Goal: Transaction & Acquisition: Purchase product/service

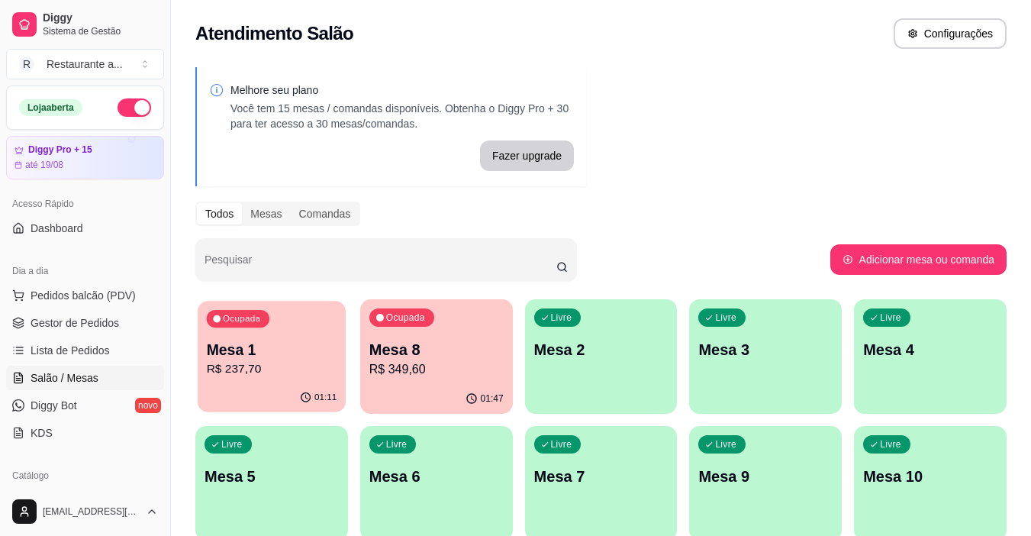
click at [232, 357] on p "Mesa 1" at bounding box center [272, 350] width 131 height 21
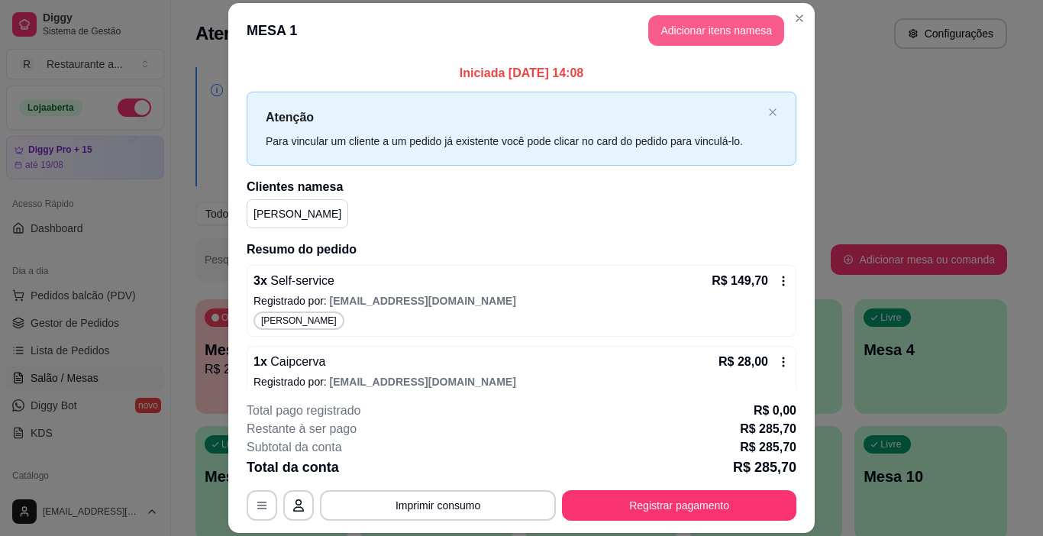
click at [723, 31] on button "Adicionar itens na mesa" at bounding box center [716, 30] width 136 height 31
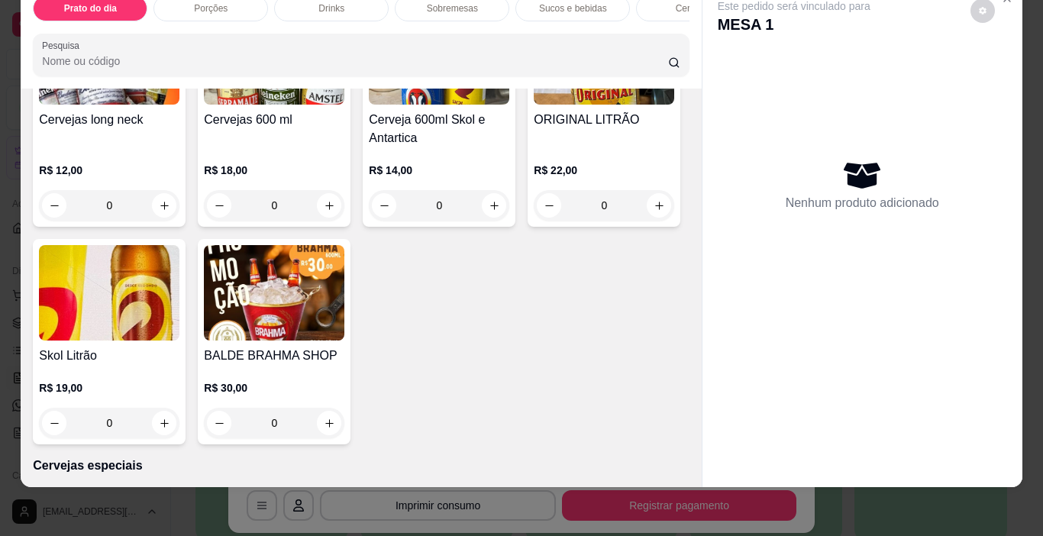
scroll to position [2786, 0]
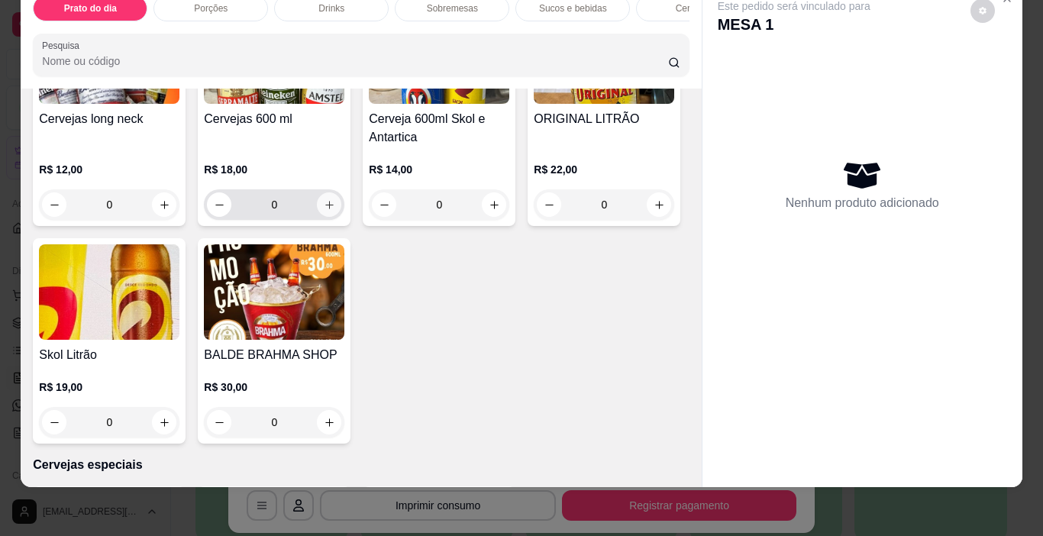
click at [324, 211] on icon "increase-product-quantity" at bounding box center [329, 204] width 11 height 11
type input "1"
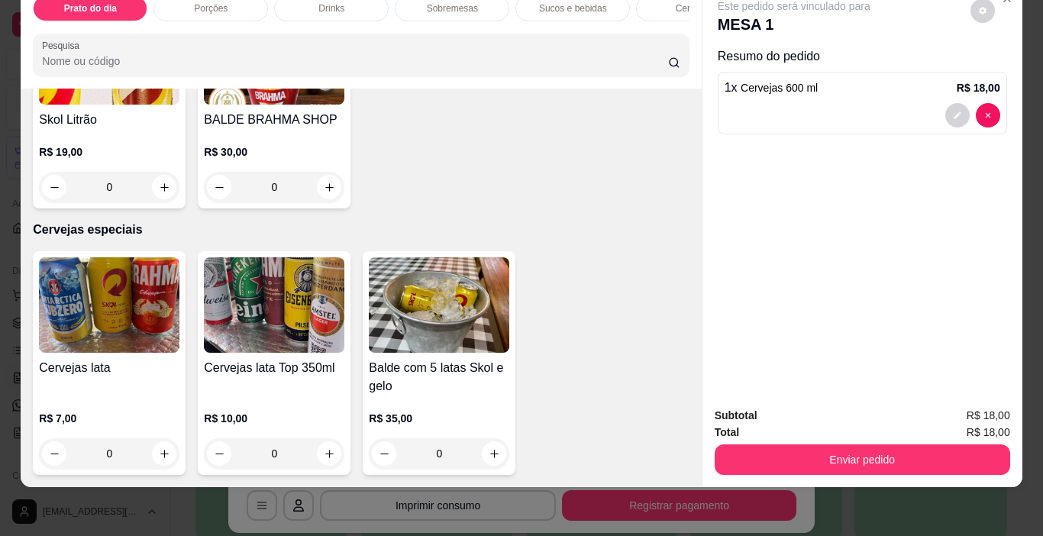
scroll to position [3251, 0]
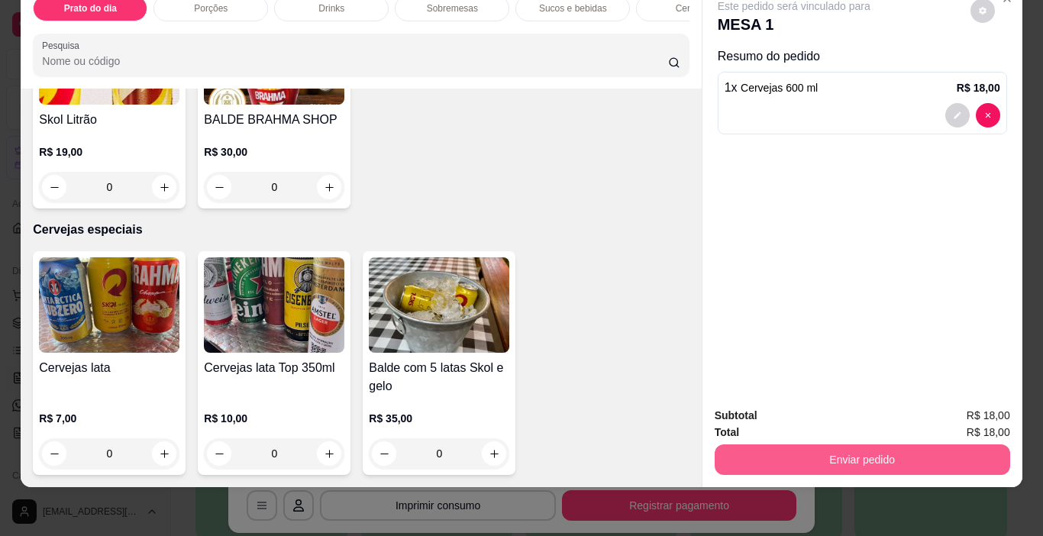
click at [864, 447] on button "Enviar pedido" at bounding box center [862, 459] width 295 height 31
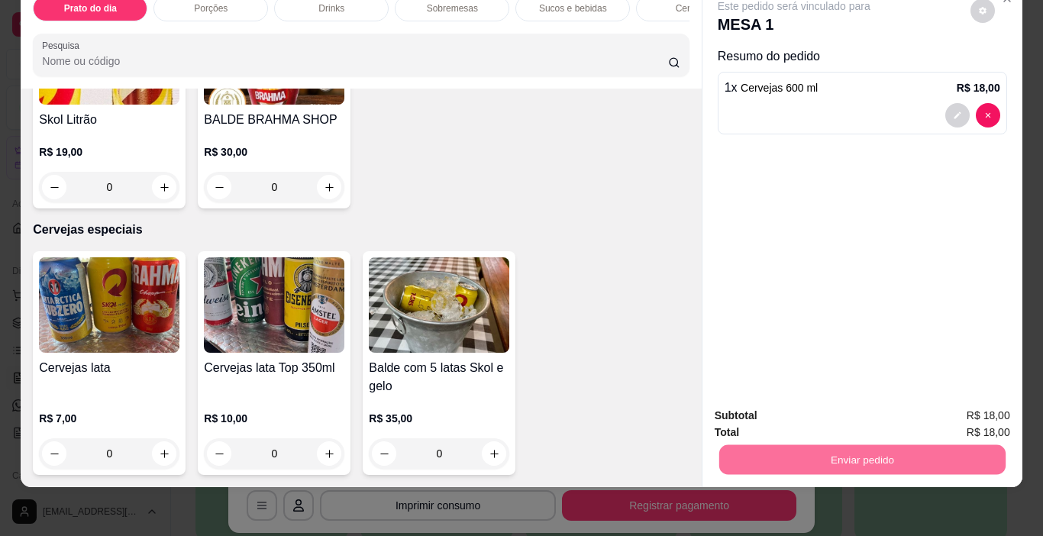
click at [823, 414] on button "Não registrar e enviar pedido" at bounding box center [811, 410] width 159 height 29
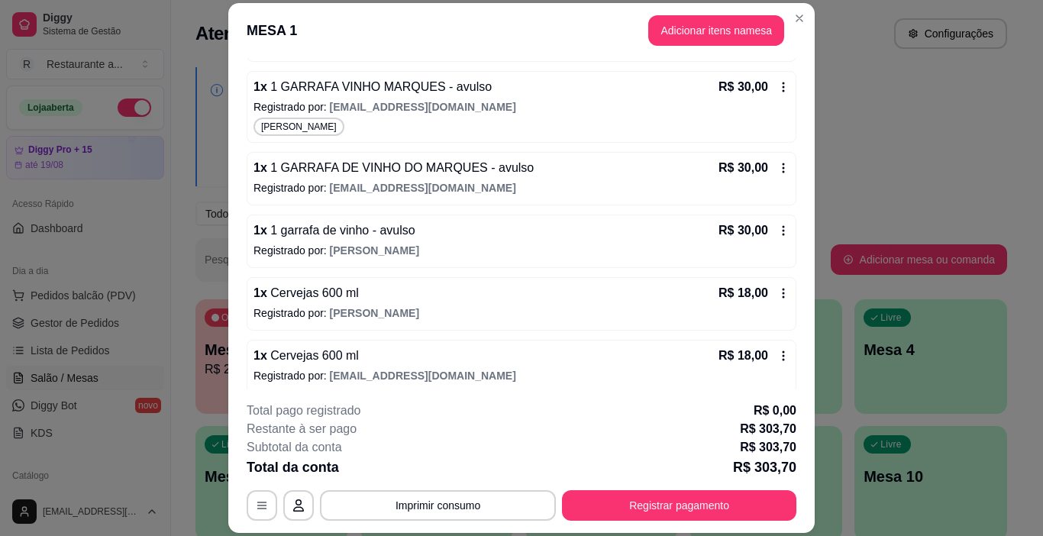
scroll to position [365, 0]
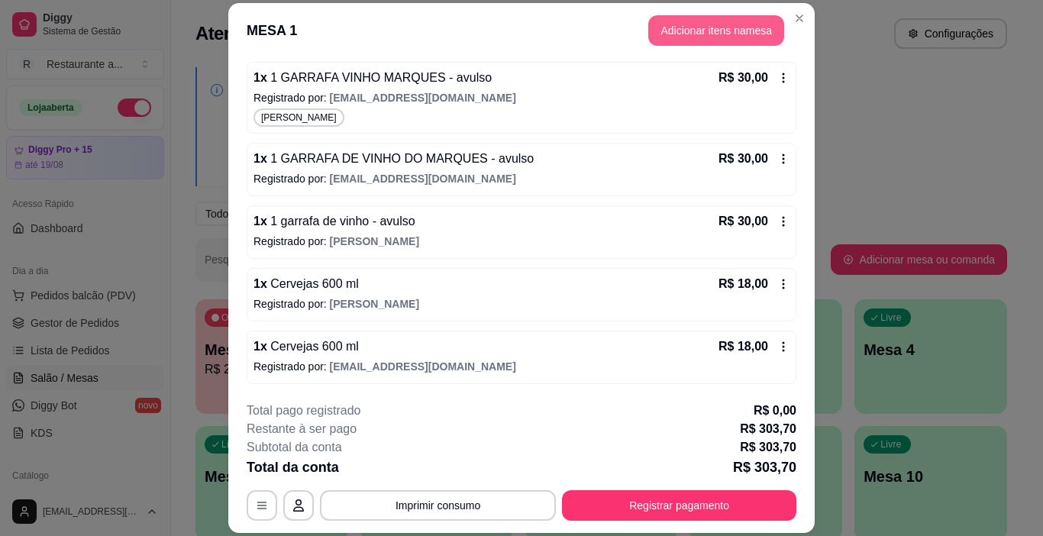
click at [692, 32] on button "Adicionar itens na mesa" at bounding box center [716, 30] width 136 height 31
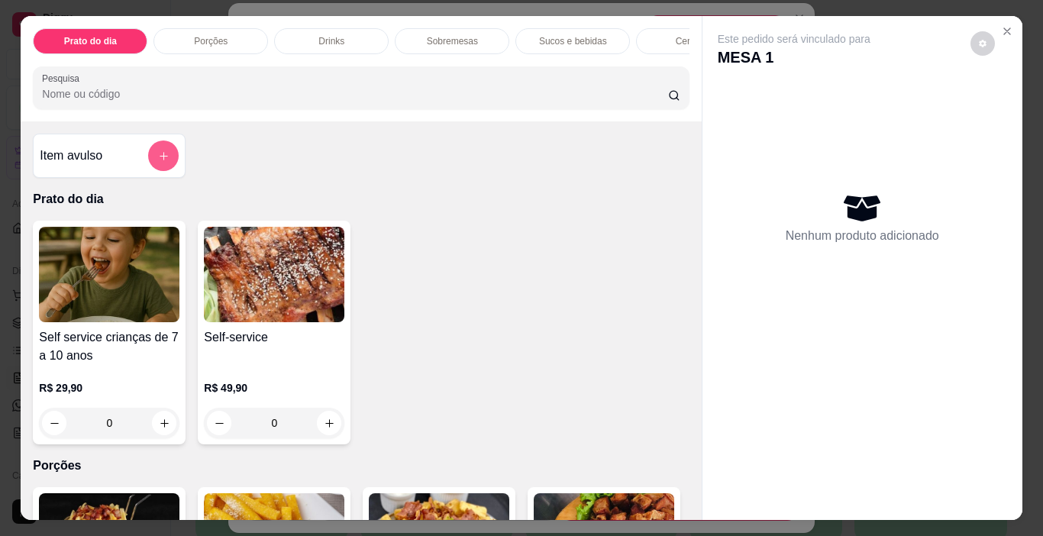
click at [169, 161] on button "add-separate-item" at bounding box center [163, 155] width 31 height 31
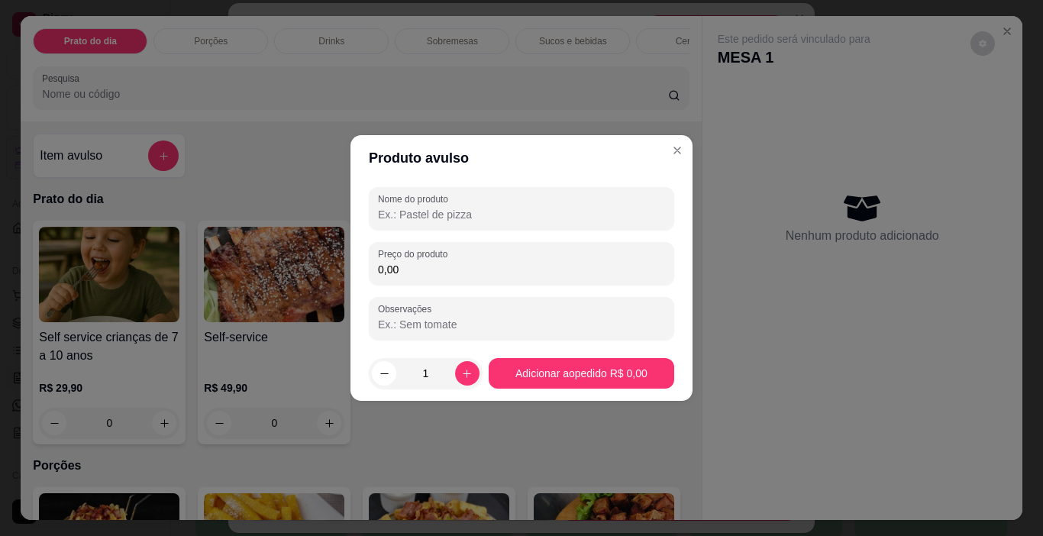
click at [434, 218] on input "Nome do produto" at bounding box center [521, 214] width 287 height 15
type input "v"
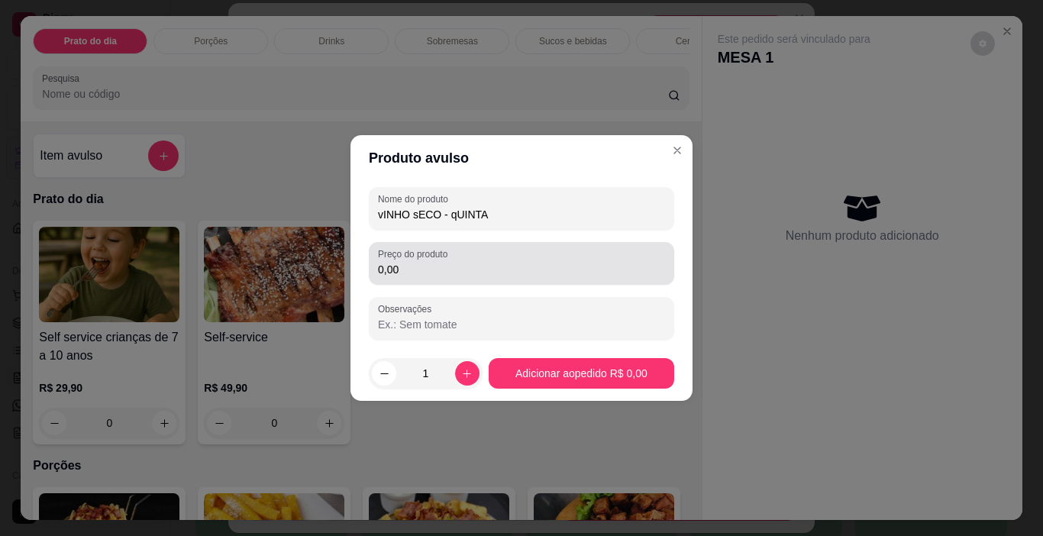
type input "vINHO sECO - qUINTA"
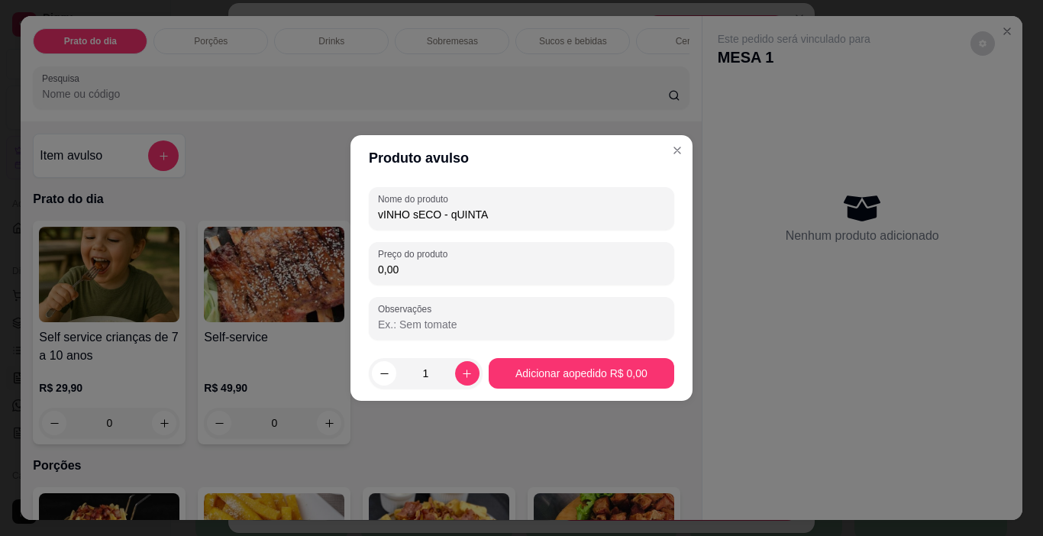
click at [411, 266] on input "0,00" at bounding box center [521, 269] width 287 height 15
type input "30,00"
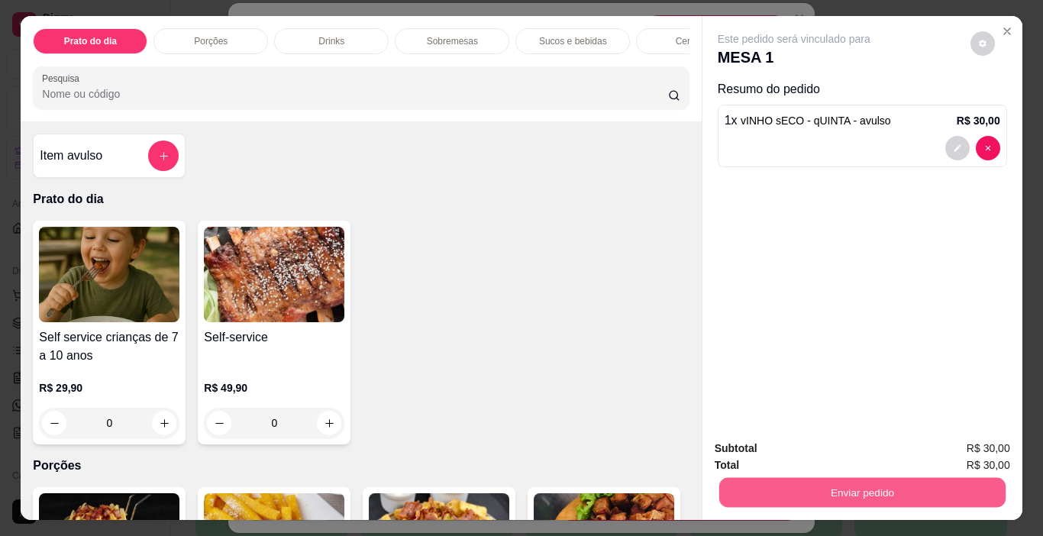
click at [784, 489] on button "Enviar pedido" at bounding box center [861, 493] width 286 height 30
click at [766, 447] on button "Não registrar e enviar pedido" at bounding box center [811, 448] width 159 height 29
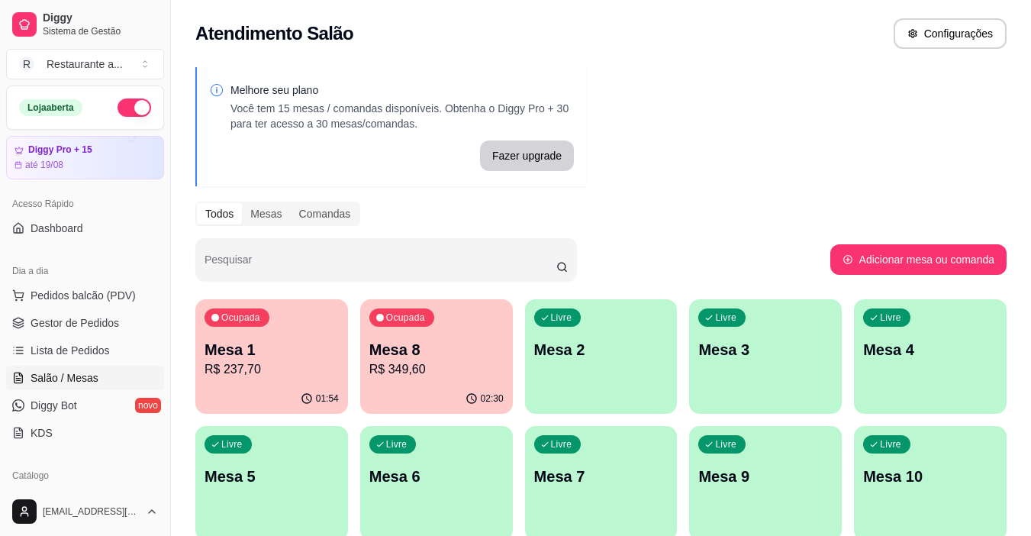
click at [469, 370] on p "R$ 349,60" at bounding box center [436, 369] width 134 height 18
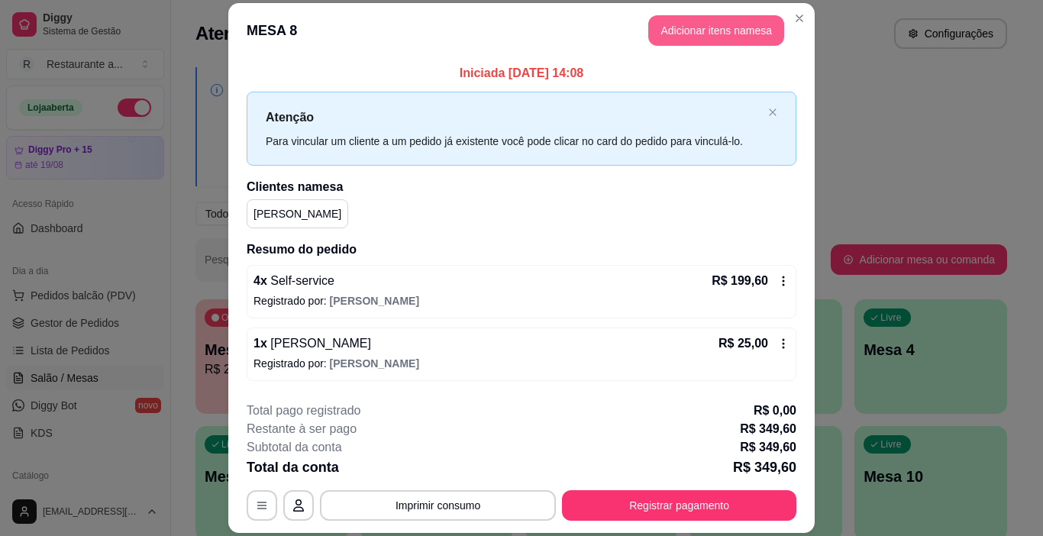
click at [710, 34] on button "Adicionar itens na mesa" at bounding box center [716, 30] width 136 height 31
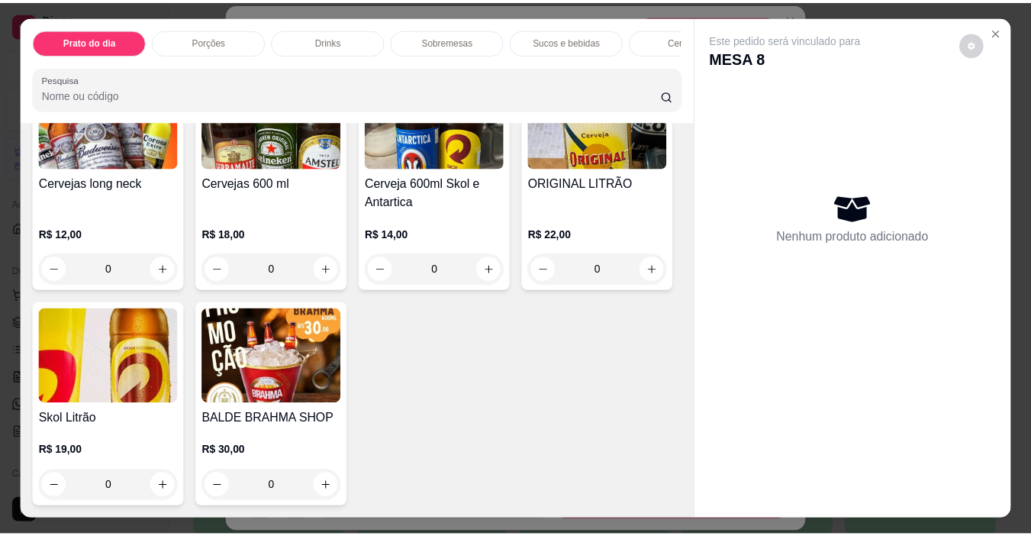
scroll to position [2763, 0]
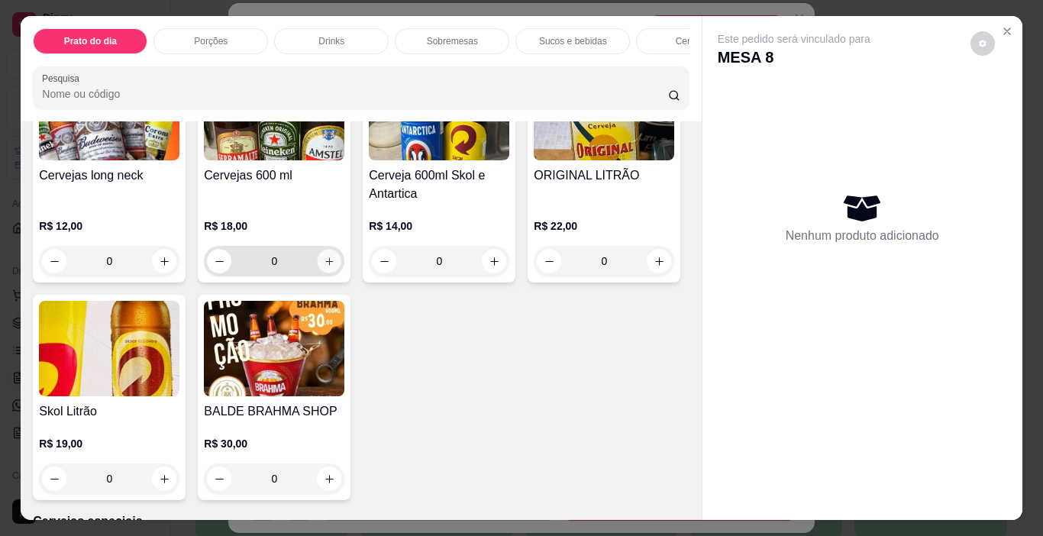
click at [324, 267] on icon "increase-product-quantity" at bounding box center [329, 261] width 11 height 11
type input "1"
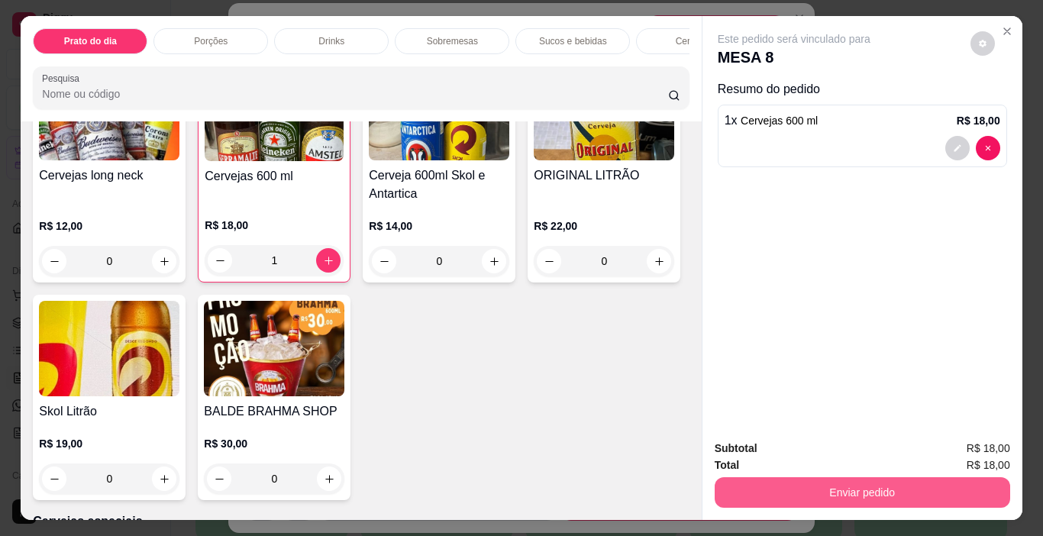
click at [854, 490] on button "Enviar pedido" at bounding box center [862, 492] width 295 height 31
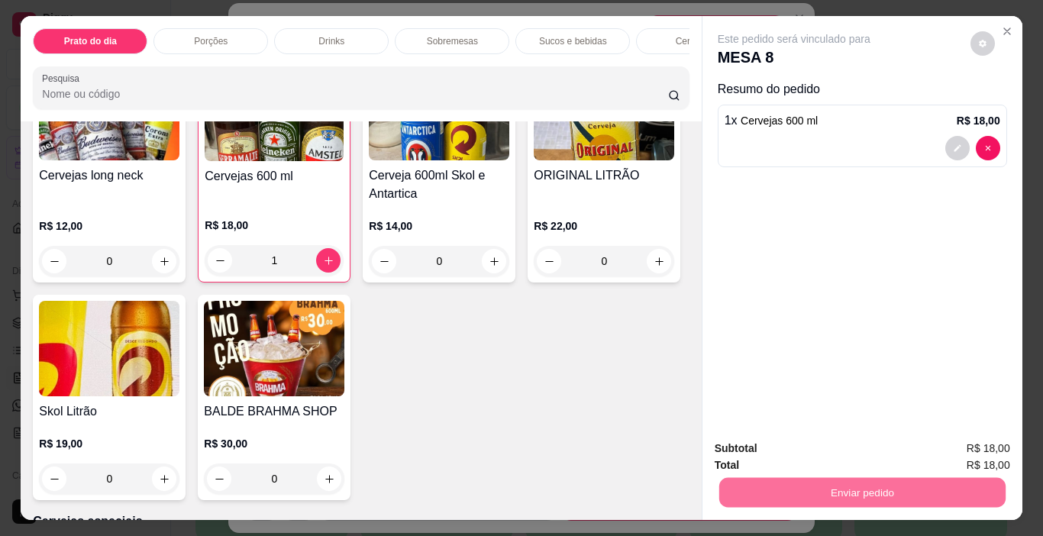
click at [841, 445] on button "Não registrar e enviar pedido" at bounding box center [811, 448] width 159 height 29
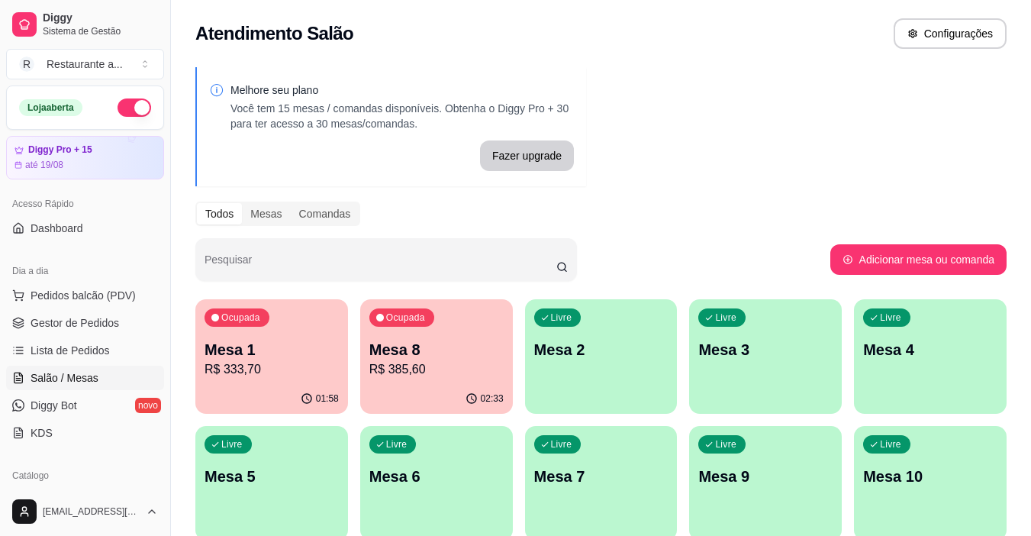
click at [424, 363] on p "R$ 385,60" at bounding box center [436, 369] width 134 height 18
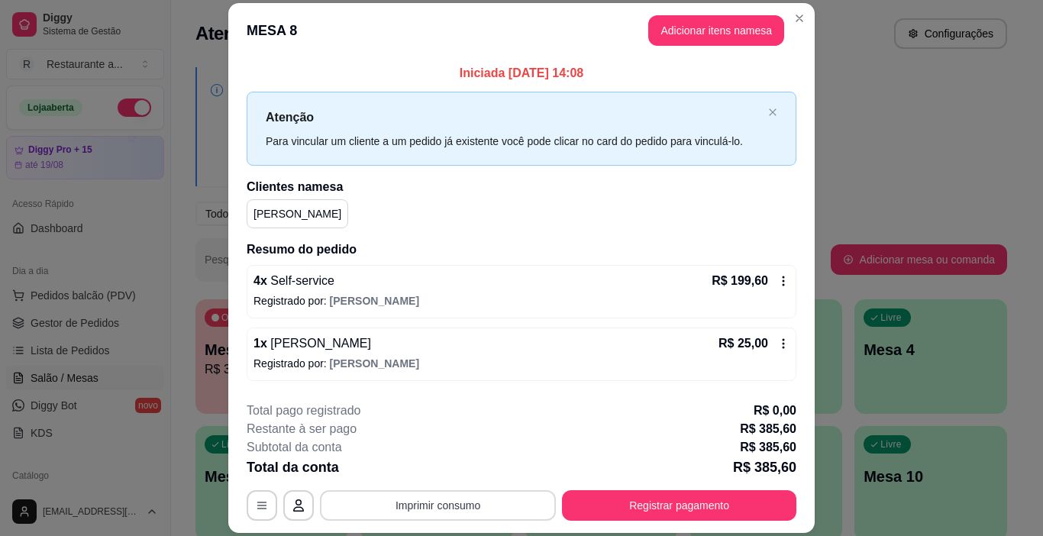
click at [423, 505] on button "Imprimir consumo" at bounding box center [438, 505] width 236 height 31
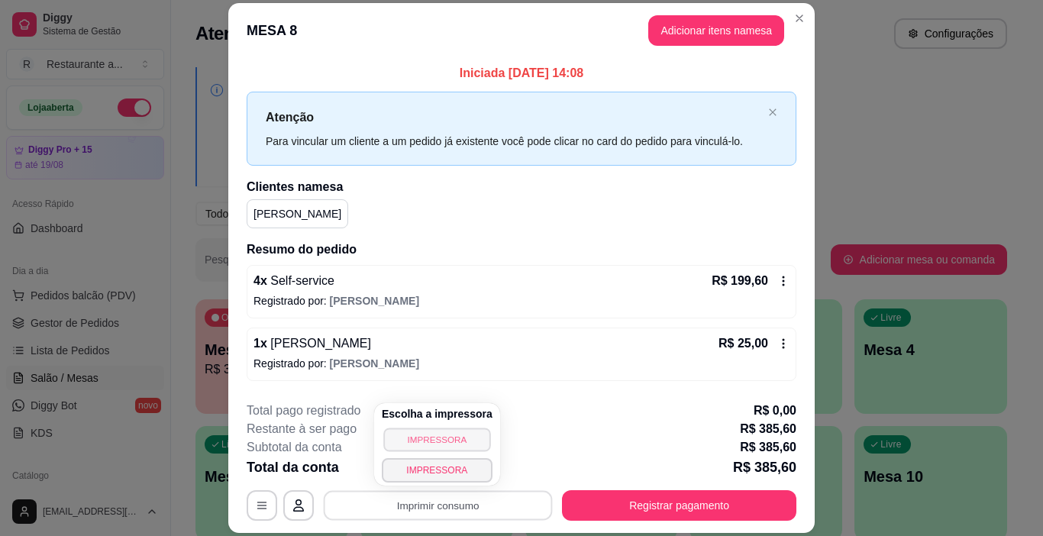
click at [420, 441] on button "IMPRESSORA" at bounding box center [436, 440] width 107 height 24
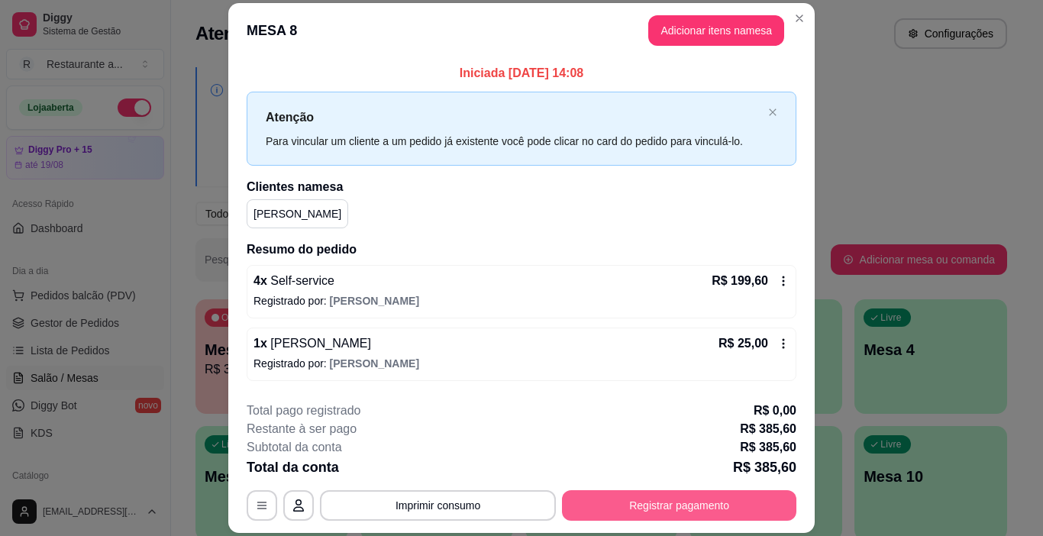
click at [670, 504] on button "Registrar pagamento" at bounding box center [679, 505] width 234 height 31
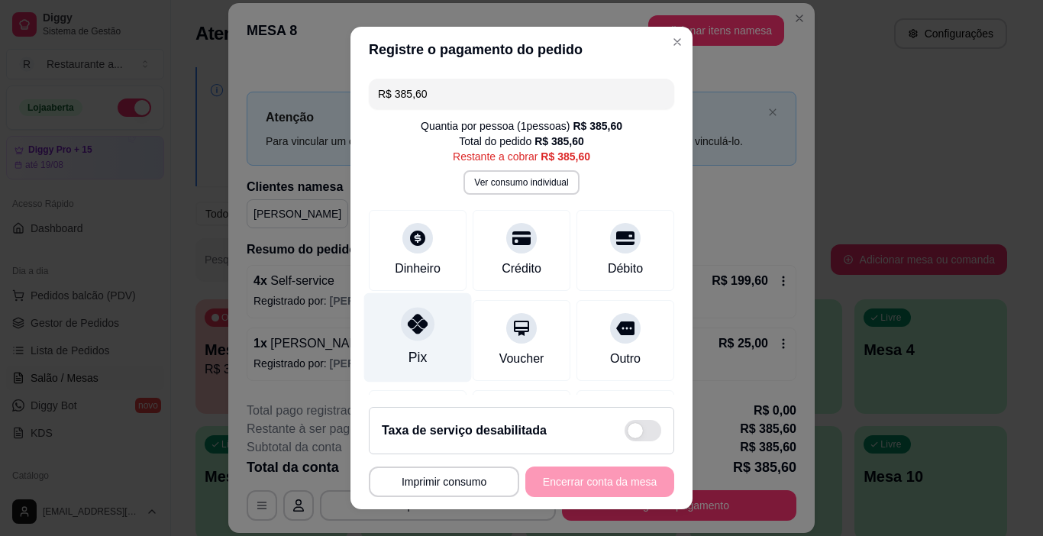
click at [399, 344] on div "Pix" at bounding box center [418, 337] width 108 height 89
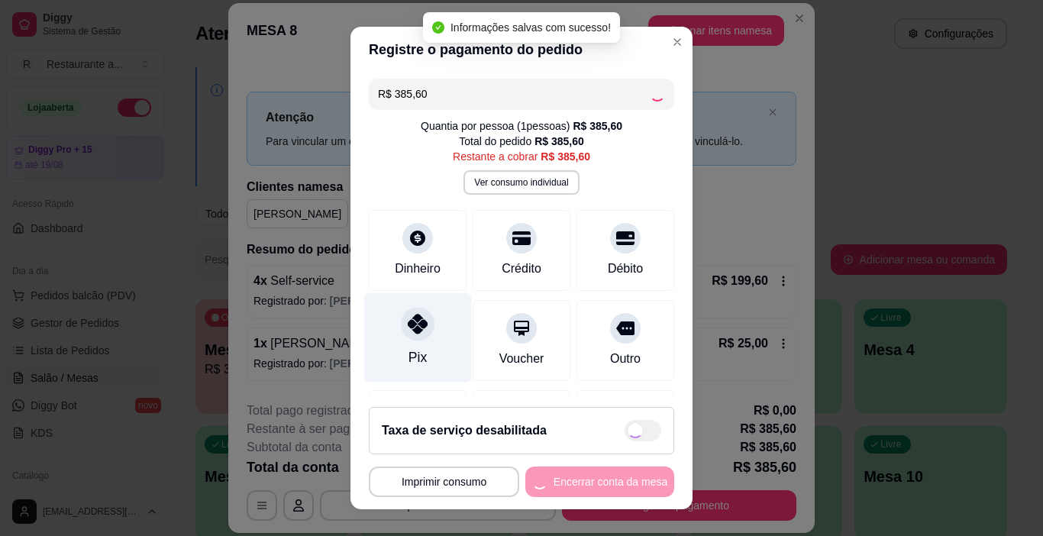
type input "R$ 0,00"
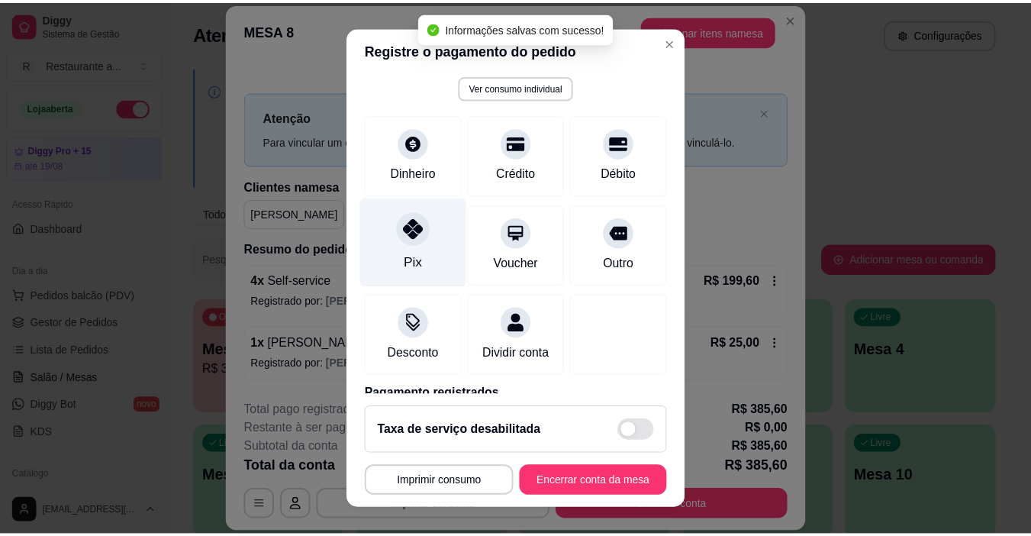
scroll to position [153, 0]
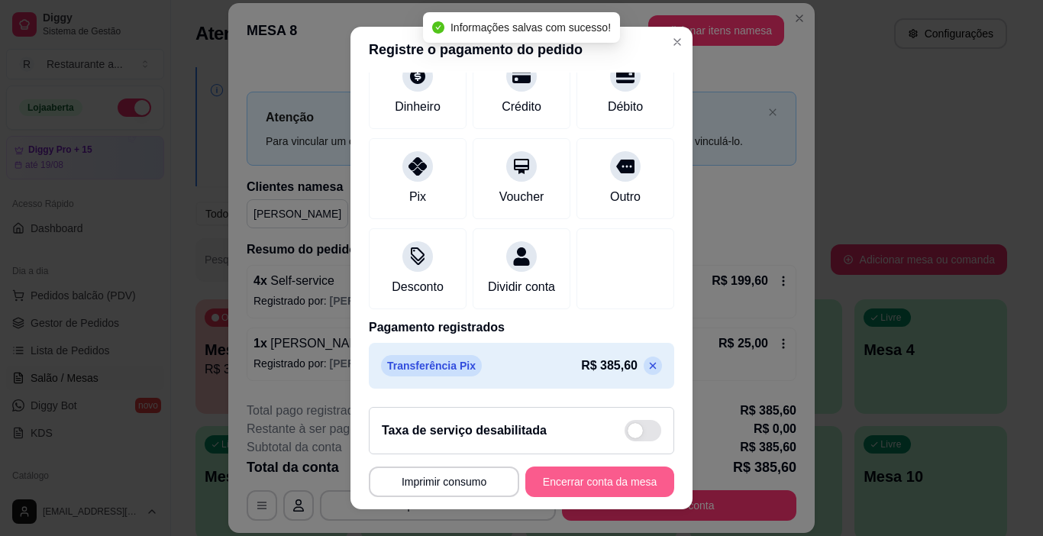
click at [576, 475] on button "Encerrar conta da mesa" at bounding box center [599, 481] width 149 height 31
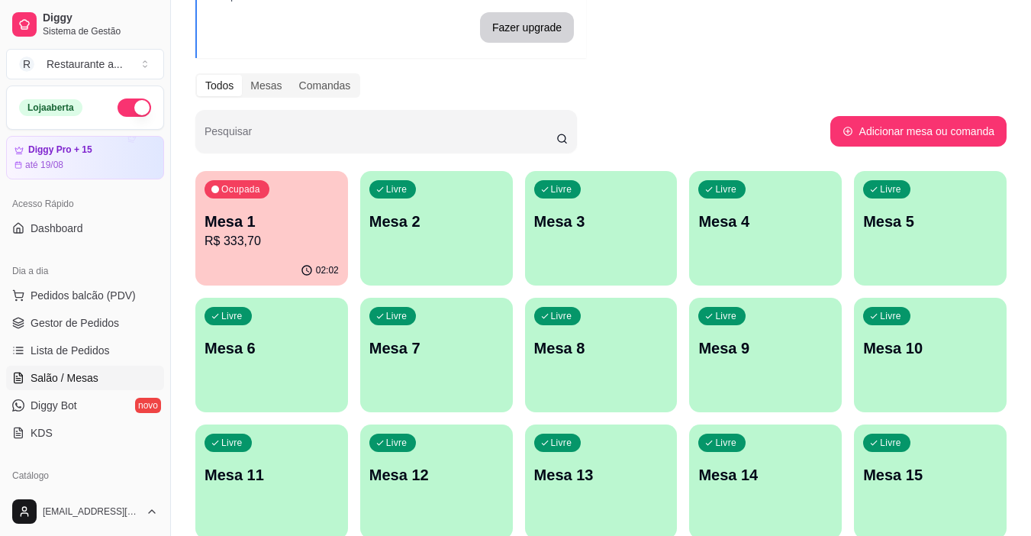
scroll to position [153, 0]
